Goal: Task Accomplishment & Management: Manage account settings

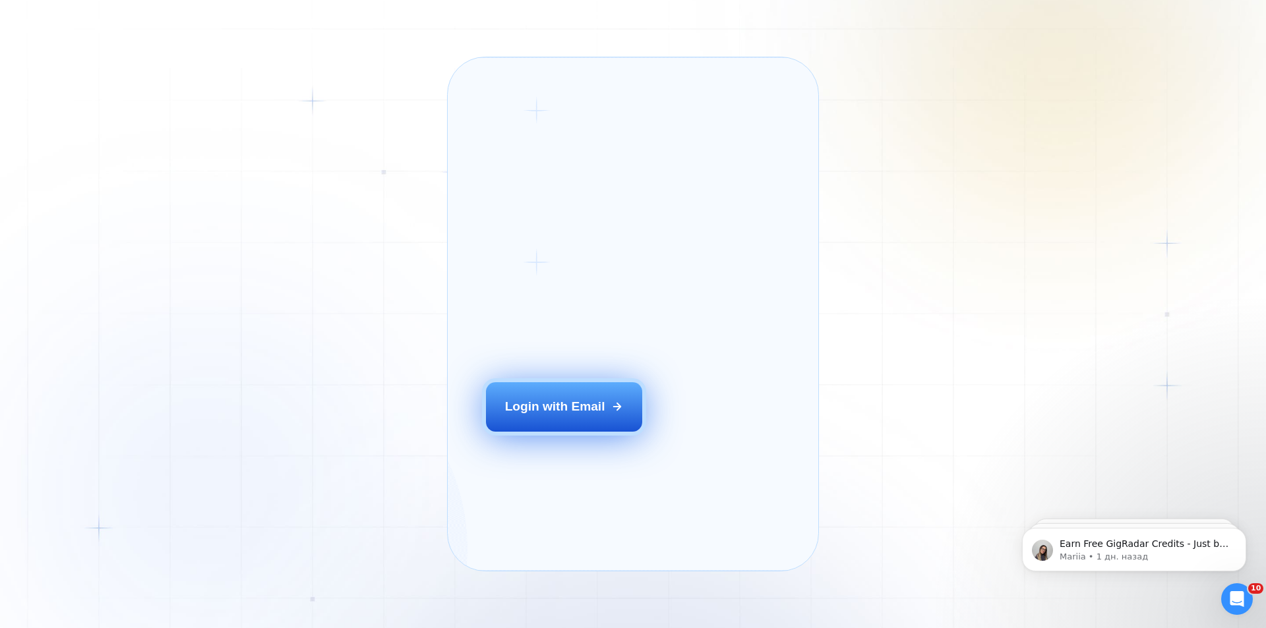
click at [551, 422] on button "Login with Email" at bounding box center [564, 406] width 157 height 49
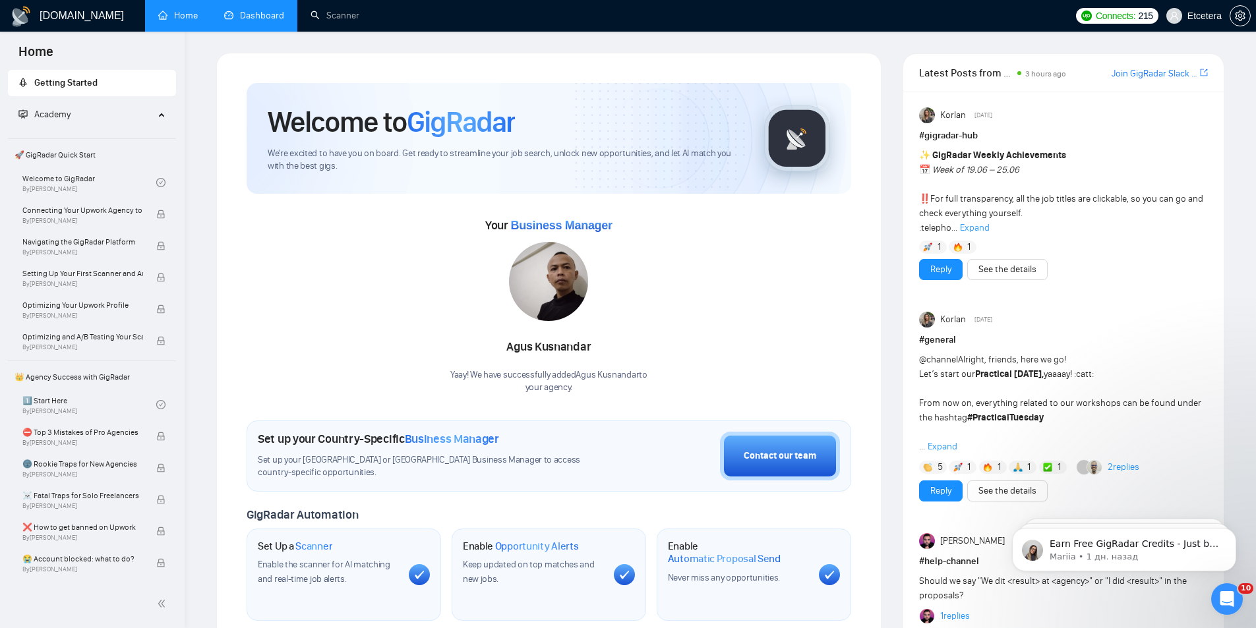
click at [272, 13] on link "Dashboard" at bounding box center [254, 15] width 60 height 11
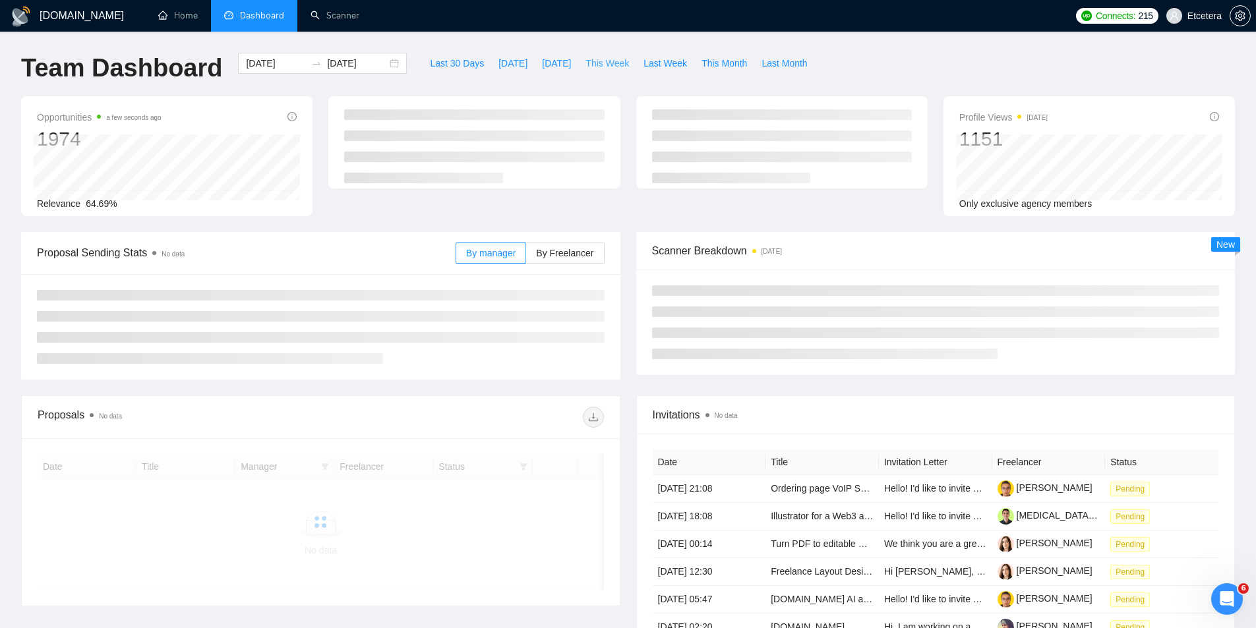
click at [589, 56] on span "This Week" at bounding box center [608, 63] width 44 height 15
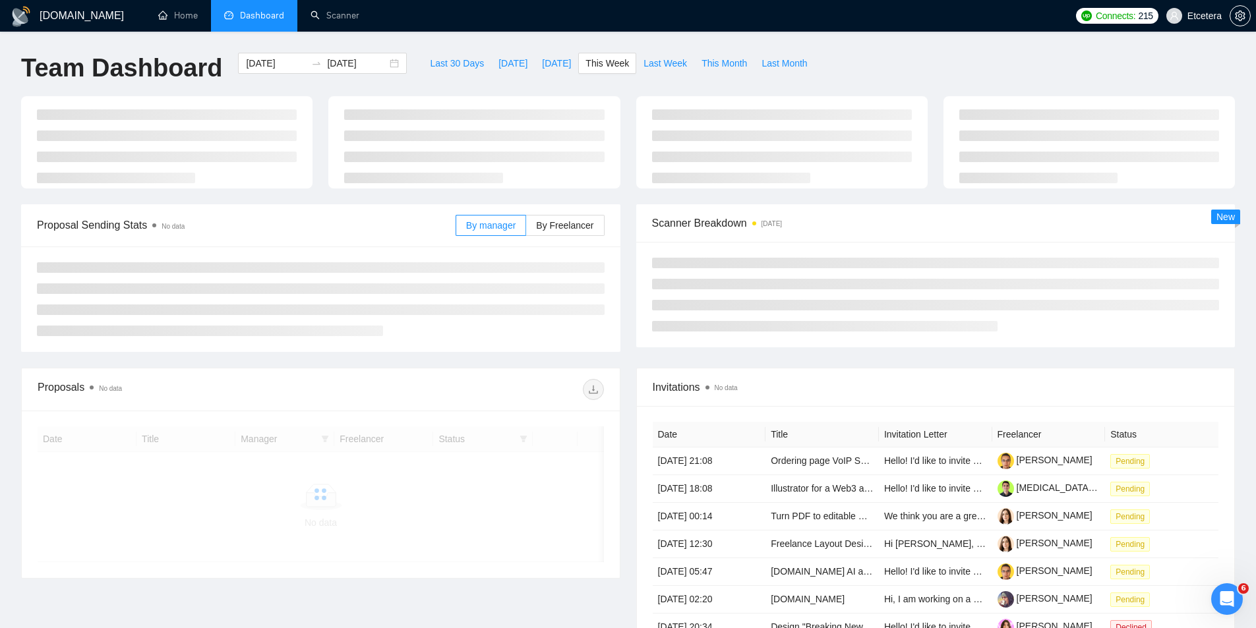
type input "2025-08-11"
type input "2025-08-17"
